Goal: Transaction & Acquisition: Purchase product/service

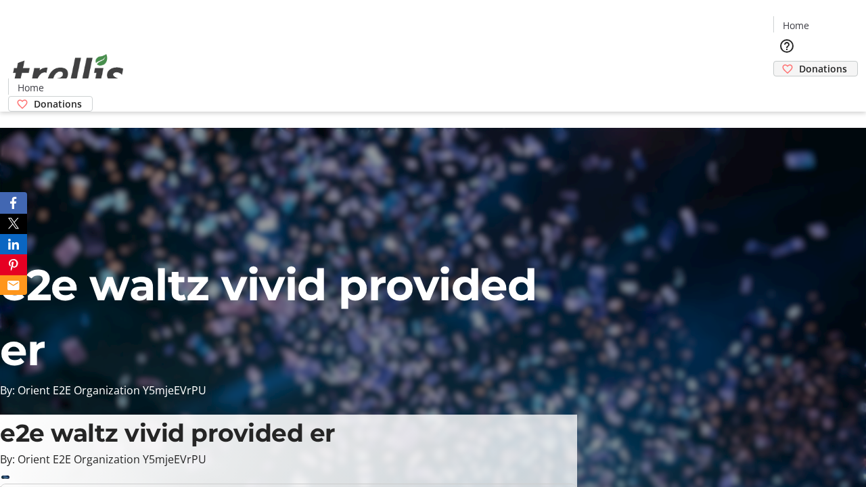
click at [799, 62] on span "Donations" at bounding box center [823, 69] width 48 height 14
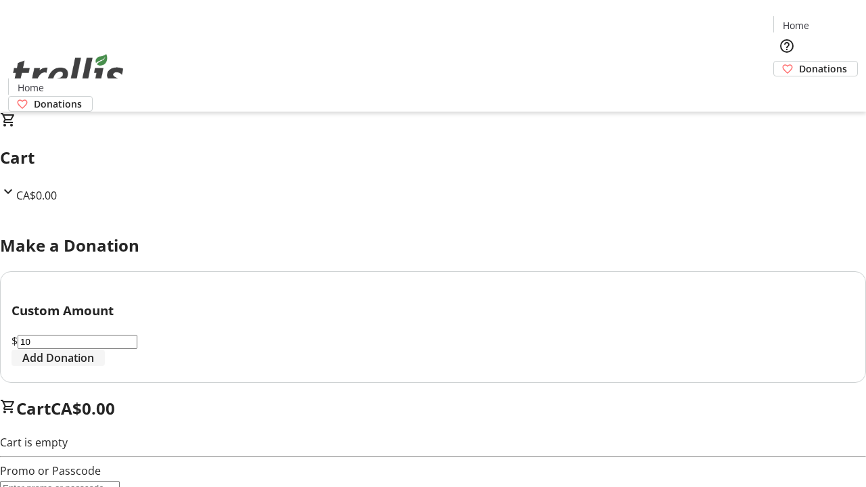
click at [94, 366] on span "Add Donation" at bounding box center [58, 358] width 72 height 16
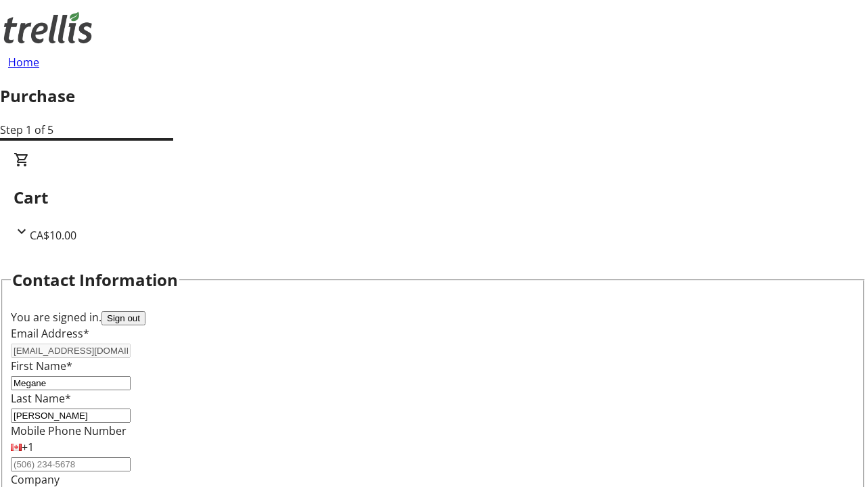
select select "CA"
type input "[STREET_ADDRESS][PERSON_NAME]"
type input "Kelowna"
select select "BC"
type input "Kelowna"
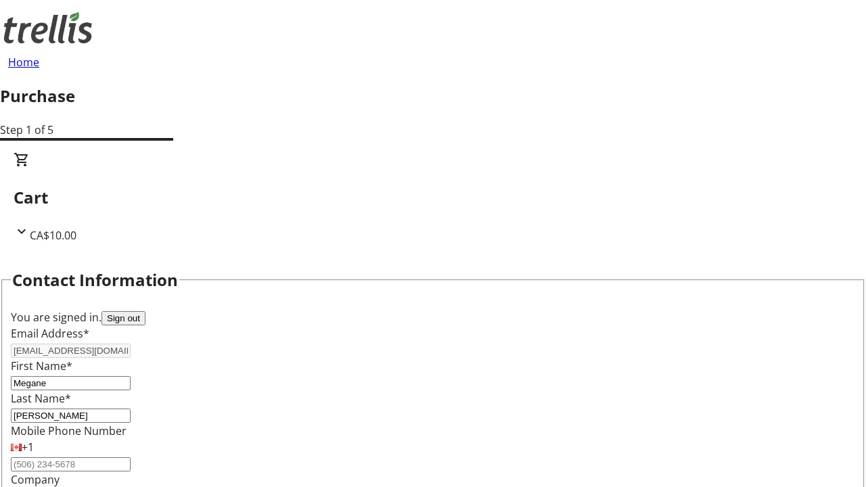
type input "V1Y 0C2"
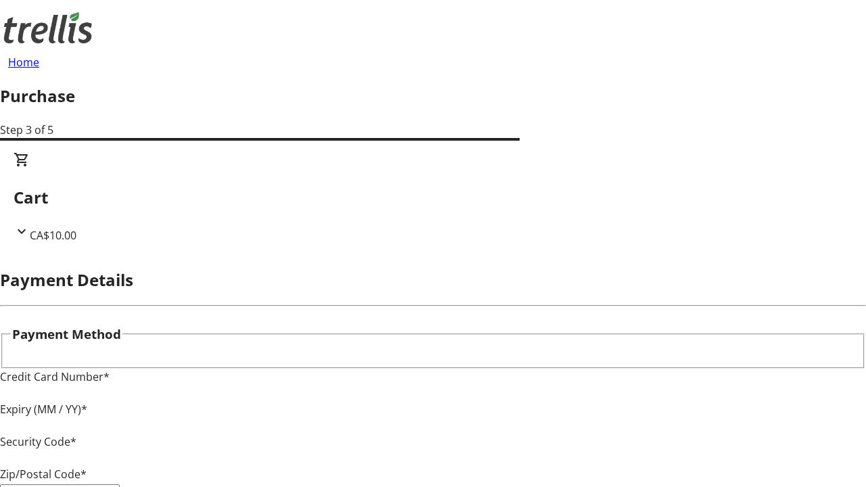
type input "V1Y 0C2"
